Goal: Use online tool/utility

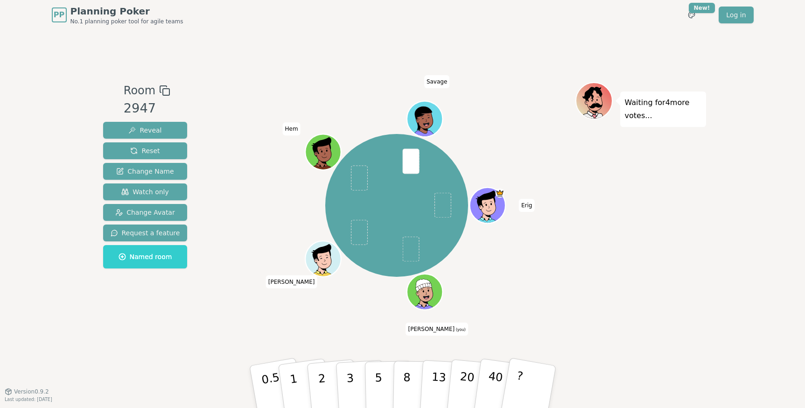
drag, startPoint x: 129, startPoint y: 323, endPoint x: 134, endPoint y: 322, distance: 5.6
click at [129, 322] on div "Room 2947 Reveal Reset Change Name Watch only Change Avatar Request a feature N…" at bounding box center [145, 210] width 92 height 257
click at [379, 347] on p "5" at bounding box center [378, 387] width 8 height 50
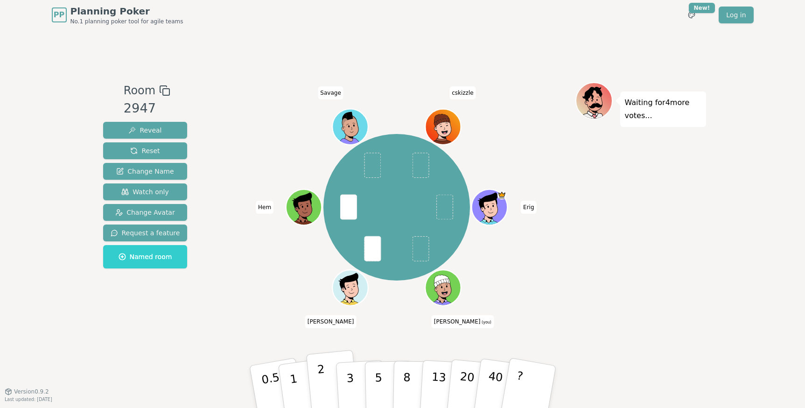
click at [322, 347] on p "2" at bounding box center [322, 388] width 12 height 51
click at [318, 339] on div "Room 2947 Reveal Reset Change Name Watch only Change Avatar Request a feature N…" at bounding box center [402, 210] width 607 height 361
click at [317, 347] on button "2" at bounding box center [332, 387] width 53 height 74
click at [329, 347] on button "2" at bounding box center [332, 387] width 53 height 74
drag, startPoint x: 247, startPoint y: 327, endPoint x: 314, endPoint y: 348, distance: 69.9
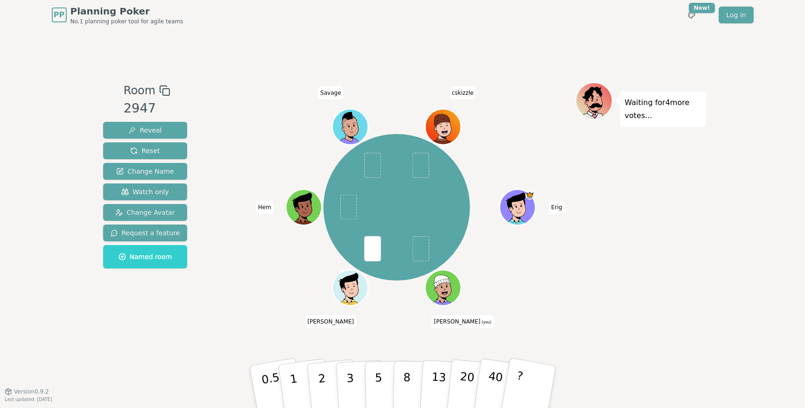
click at [248, 326] on div "[PERSON_NAME] (you) [PERSON_NAME] Hem Savage cskizzle" at bounding box center [396, 210] width 357 height 257
click at [352, 347] on p "3" at bounding box center [350, 387] width 10 height 51
click at [148, 334] on div "Room 2947 Reveal Reset Change Name Watch only Change Avatar Request a feature N…" at bounding box center [145, 210] width 92 height 257
click at [356, 347] on button "3" at bounding box center [360, 386] width 51 height 73
click at [353, 347] on p "3" at bounding box center [350, 387] width 10 height 51
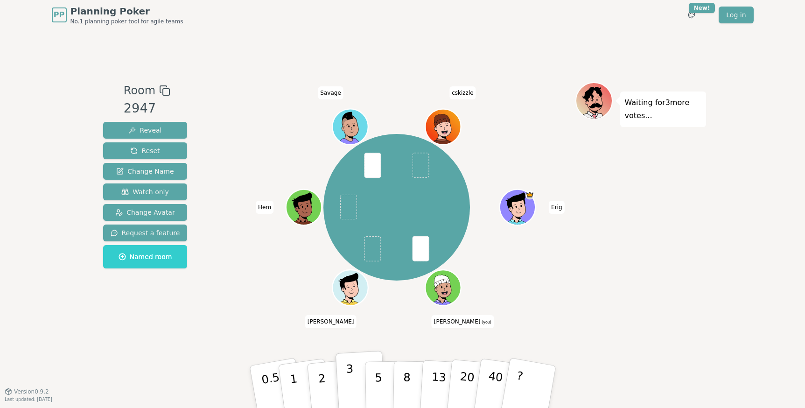
click at [352, 347] on p "3" at bounding box center [350, 387] width 10 height 51
click at [328, 347] on button "2" at bounding box center [332, 387] width 53 height 74
click at [324, 347] on button "2" at bounding box center [332, 387] width 53 height 74
click at [326, 347] on button "2" at bounding box center [332, 387] width 53 height 74
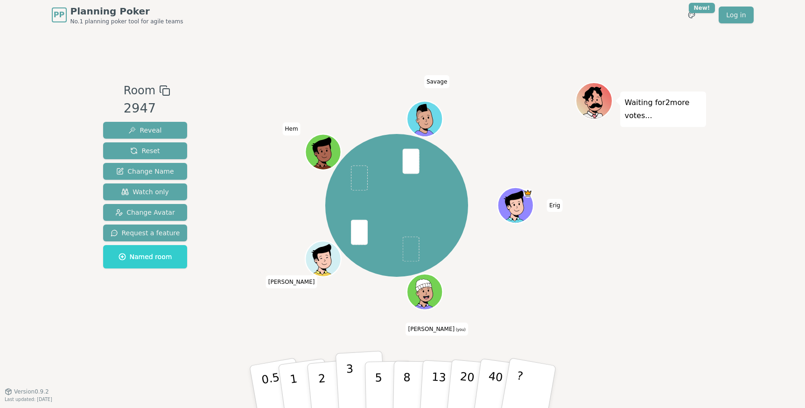
click at [351, 347] on p "3" at bounding box center [350, 387] width 10 height 51
click at [265, 314] on div "[PERSON_NAME] (you) [PERSON_NAME] Hem [PERSON_NAME]" at bounding box center [396, 210] width 357 height 257
click at [335, 347] on button "2" at bounding box center [332, 387] width 53 height 74
click at [358, 347] on button "3" at bounding box center [360, 386] width 51 height 73
click at [152, 347] on div "Room 2947 Reveal Reset Change Name Watch only Change Avatar Request a feature N…" at bounding box center [402, 210] width 607 height 361
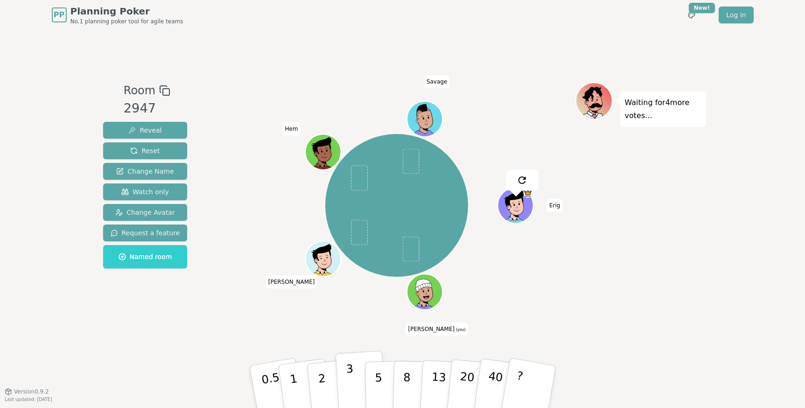
click at [355, 347] on button "3" at bounding box center [360, 386] width 51 height 73
click at [328, 347] on button "2" at bounding box center [332, 387] width 53 height 74
click at [354, 347] on button "3" at bounding box center [360, 386] width 51 height 73
click at [331, 347] on button "2" at bounding box center [332, 387] width 53 height 74
click at [354, 347] on button "3" at bounding box center [360, 386] width 51 height 73
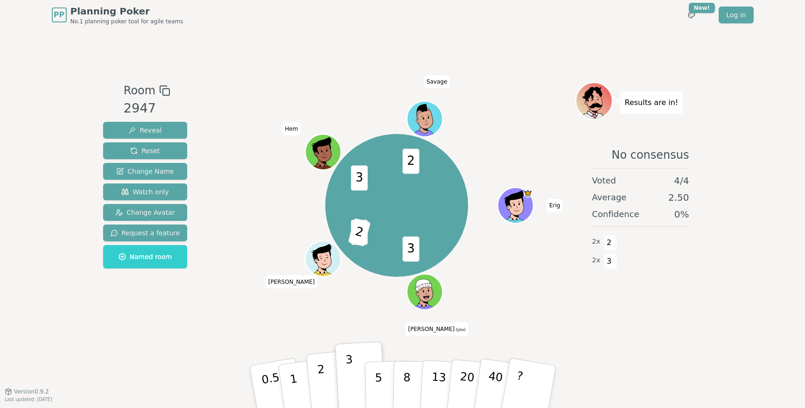
click at [323, 347] on p "2" at bounding box center [322, 388] width 12 height 51
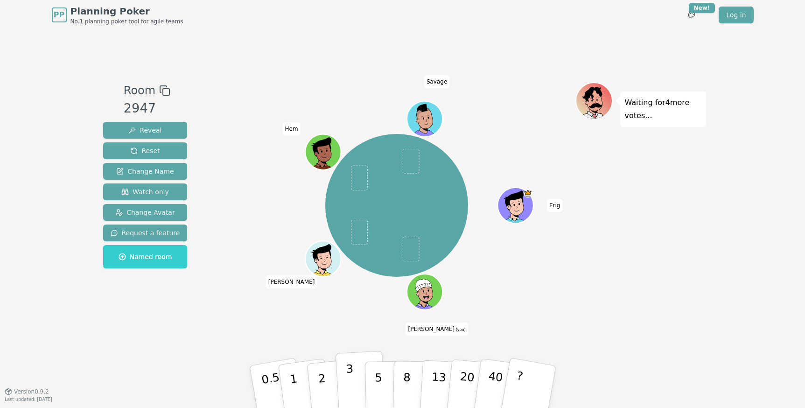
click at [353, 347] on p "3" at bounding box center [350, 387] width 10 height 51
